Goal: Check status: Check status

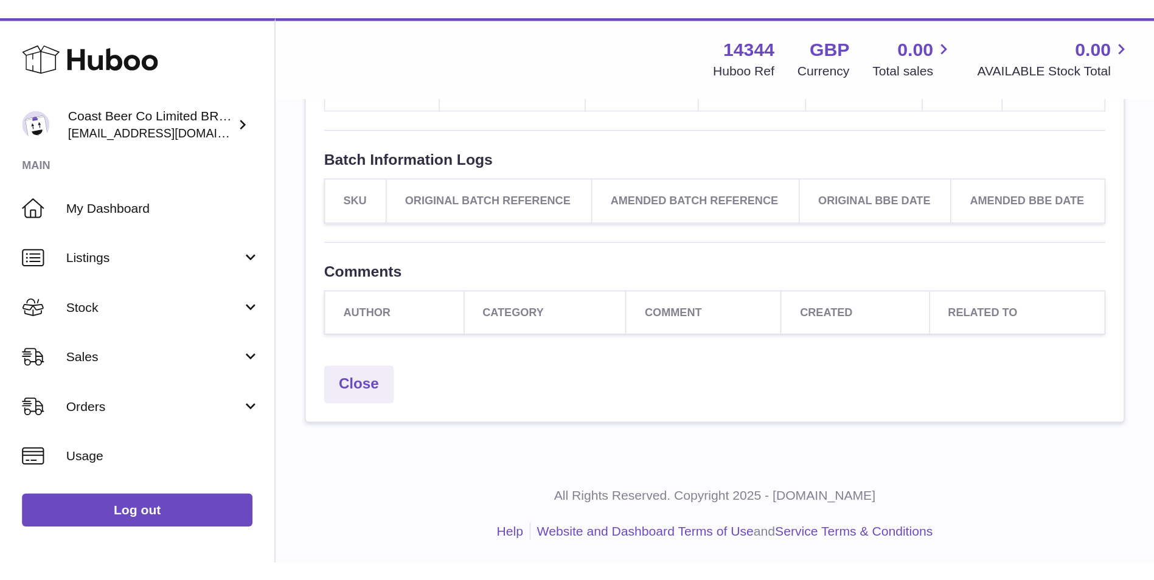
scroll to position [309, 0]
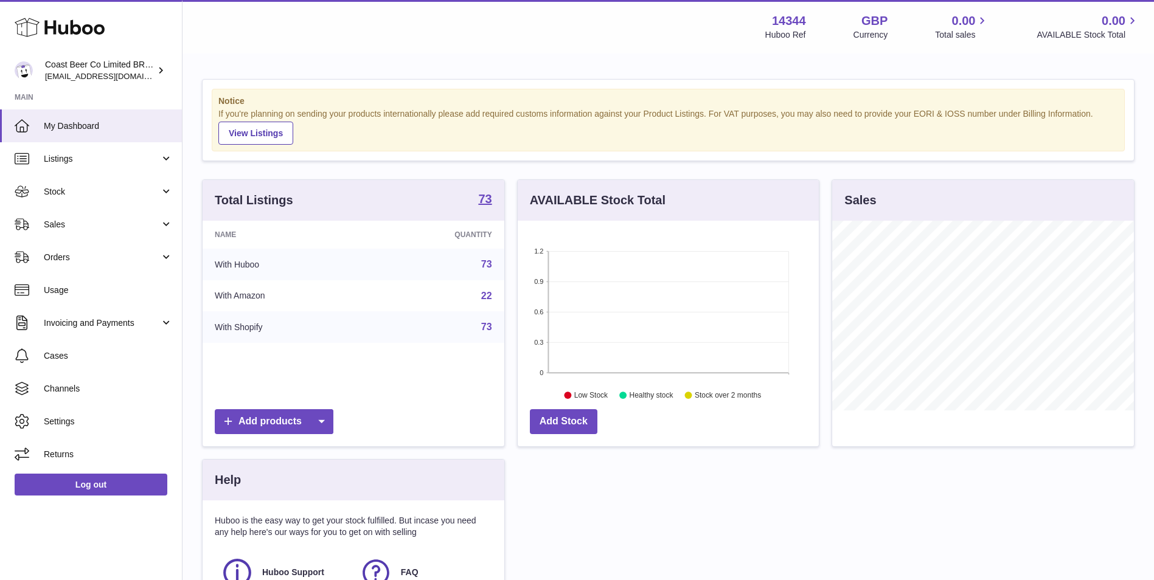
scroll to position [190, 301]
click at [83, 173] on link "Listings" at bounding box center [91, 158] width 182 height 33
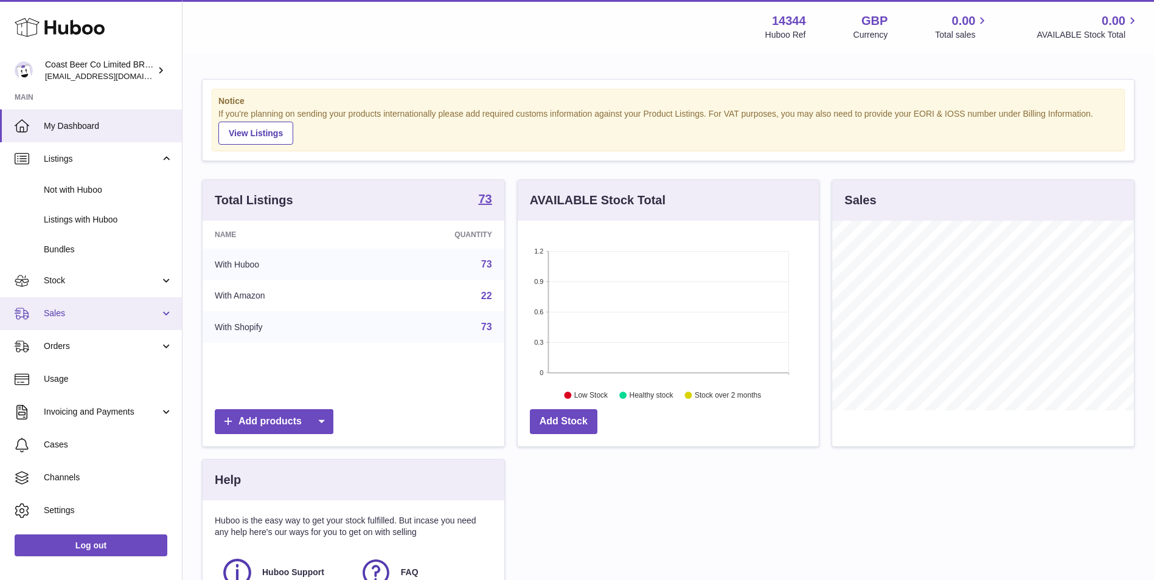
click at [70, 297] on link "Sales" at bounding box center [91, 313] width 182 height 33
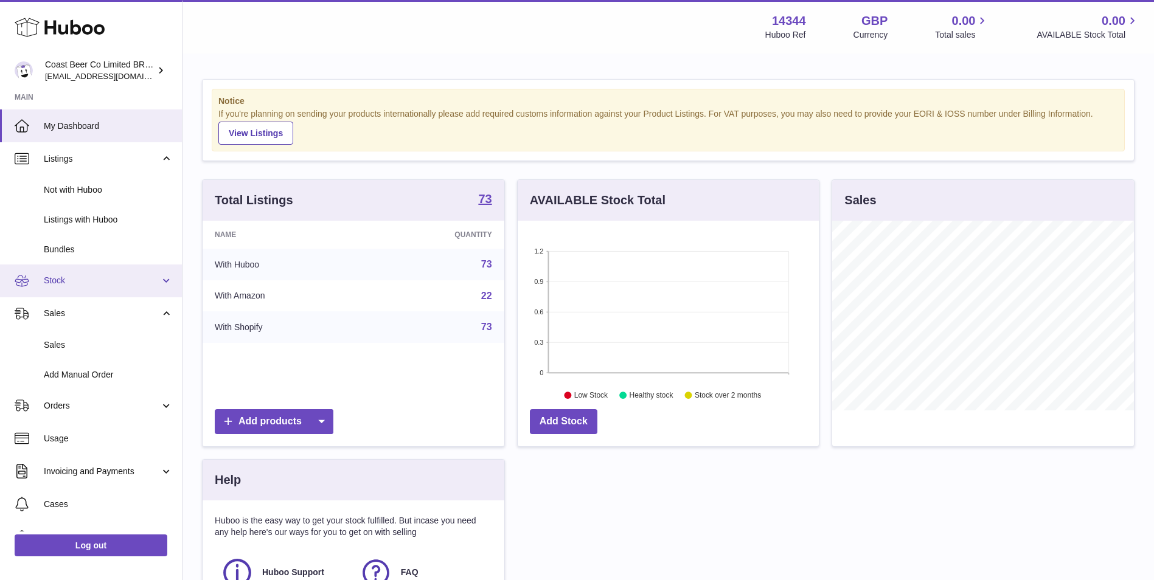
click at [71, 290] on link "Stock" at bounding box center [91, 281] width 182 height 33
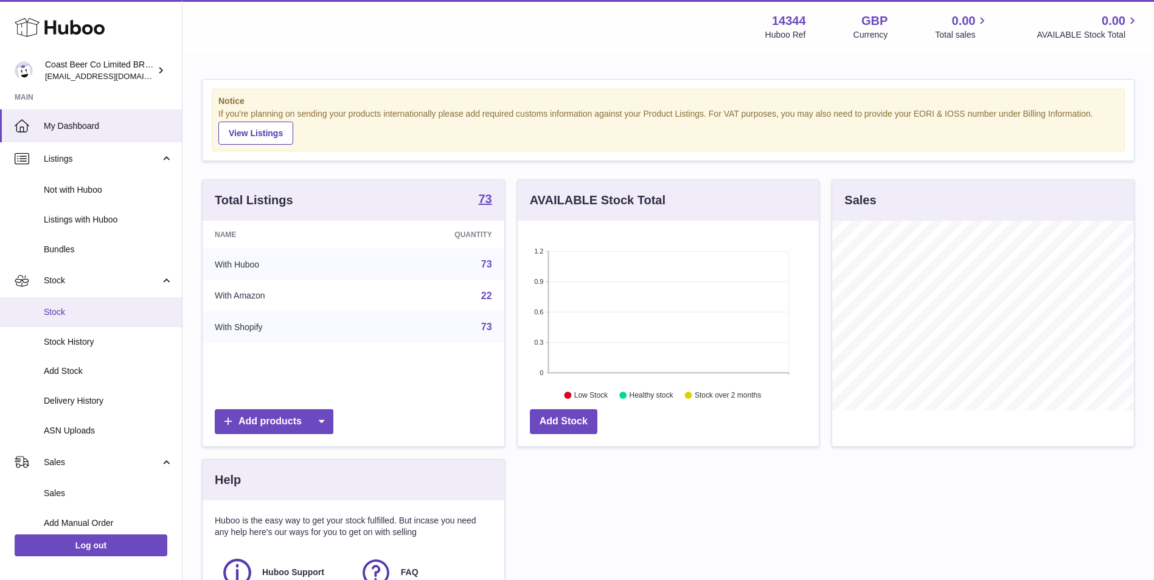
click at [80, 313] on span "Stock" at bounding box center [108, 313] width 129 height 12
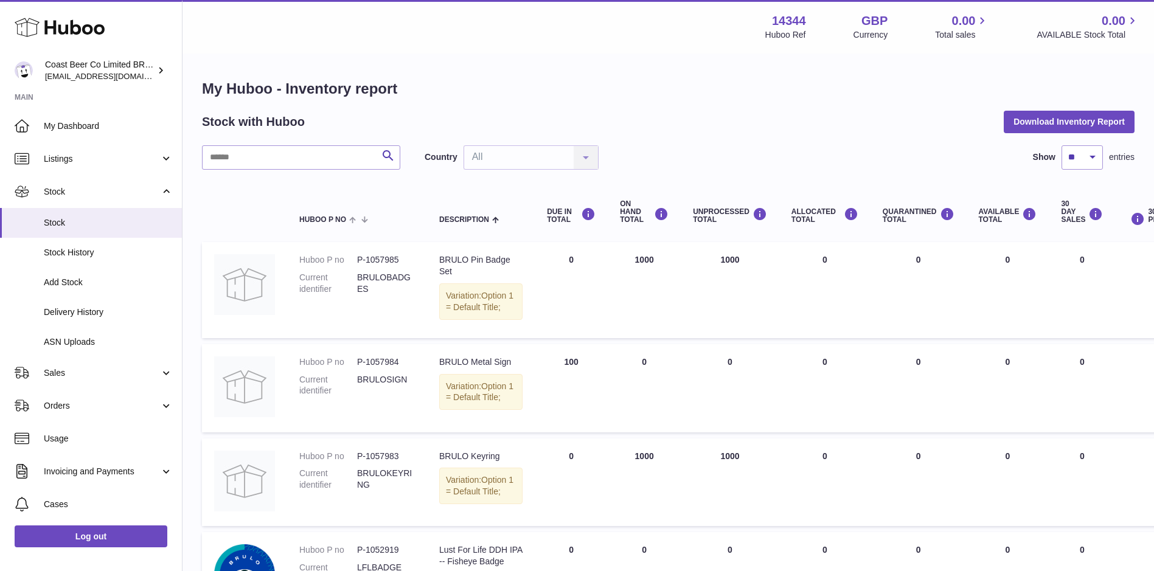
scroll to position [102, 0]
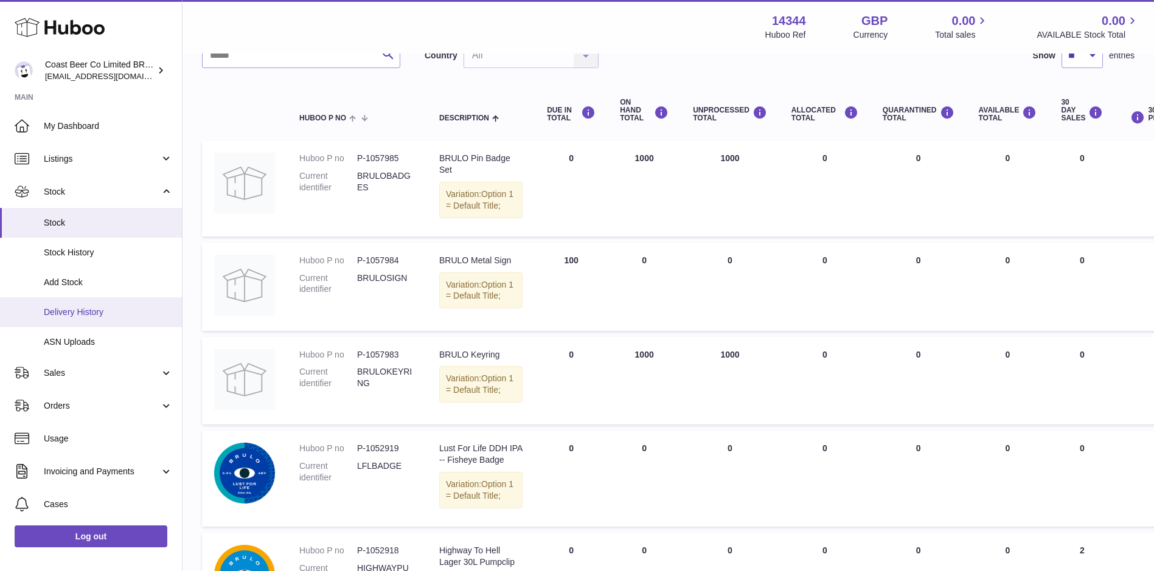
click at [99, 314] on span "Delivery History" at bounding box center [108, 313] width 129 height 12
